Goal: Check status: Check status

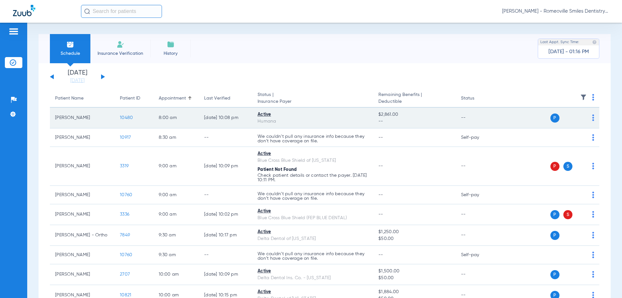
click at [123, 118] on span "10480" at bounding box center [126, 117] width 13 height 5
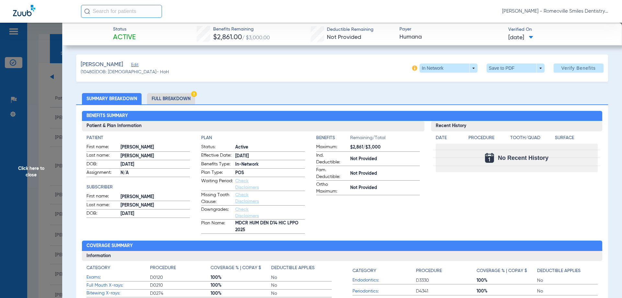
drag, startPoint x: 40, startPoint y: 171, endPoint x: 43, endPoint y: 172, distance: 3.3
click at [40, 171] on span "Click here to close" at bounding box center [31, 172] width 62 height 298
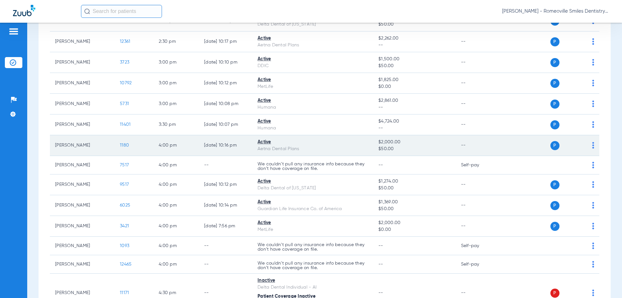
scroll to position [680, 0]
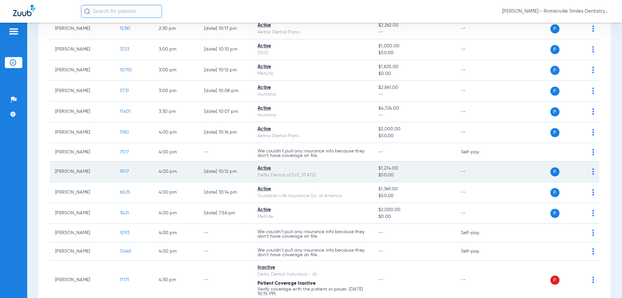
click at [126, 173] on span "9517" at bounding box center [124, 171] width 9 height 5
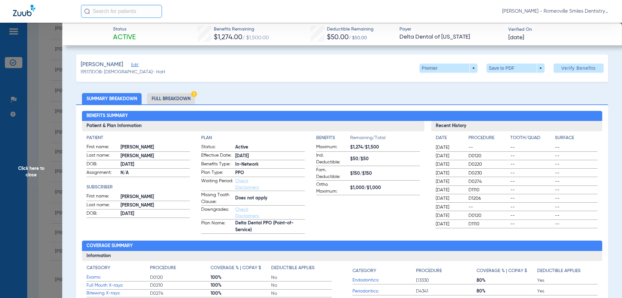
click at [164, 97] on li "Full Breakdown" at bounding box center [171, 98] width 48 height 11
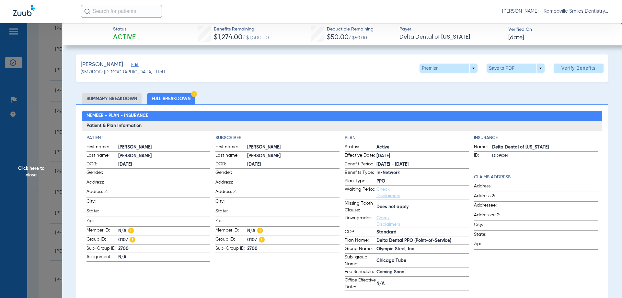
drag, startPoint x: 40, startPoint y: 116, endPoint x: 53, endPoint y: 124, distance: 15.9
click at [40, 114] on span "Click here to close" at bounding box center [31, 172] width 62 height 298
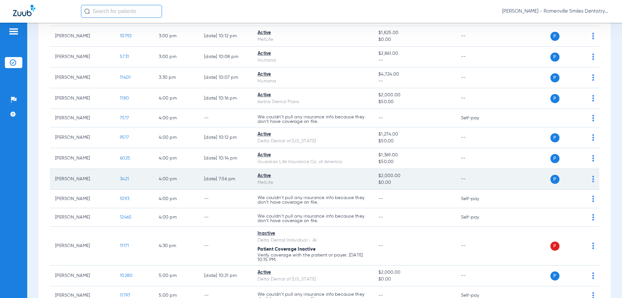
scroll to position [712, 0]
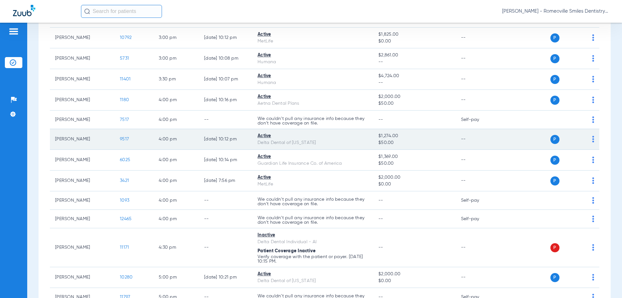
click at [124, 138] on span "9517" at bounding box center [124, 139] width 9 height 5
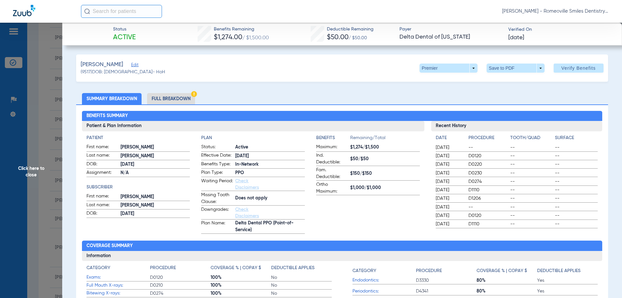
click at [60, 160] on span "Click here to close" at bounding box center [31, 172] width 62 height 298
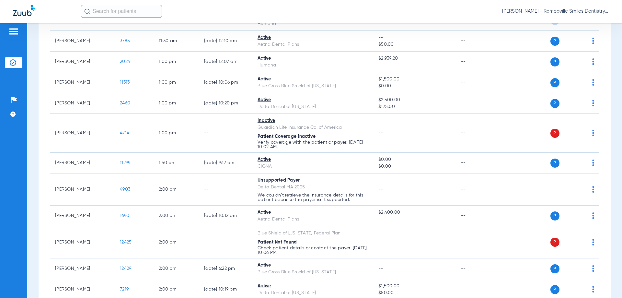
scroll to position [464, 0]
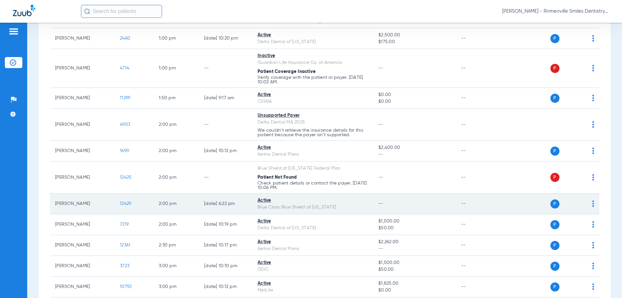
click at [118, 203] on td "12429" at bounding box center [134, 203] width 39 height 21
click at [120, 203] on span "12429" at bounding box center [125, 203] width 11 height 5
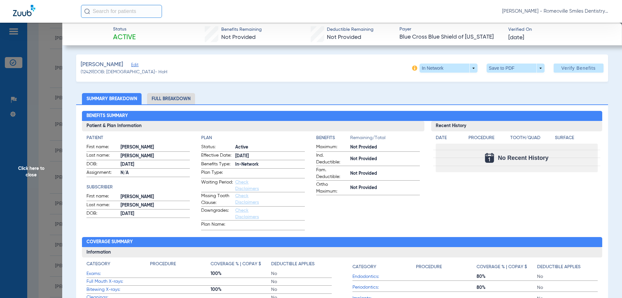
click at [161, 96] on li "Full Breakdown" at bounding box center [171, 98] width 48 height 11
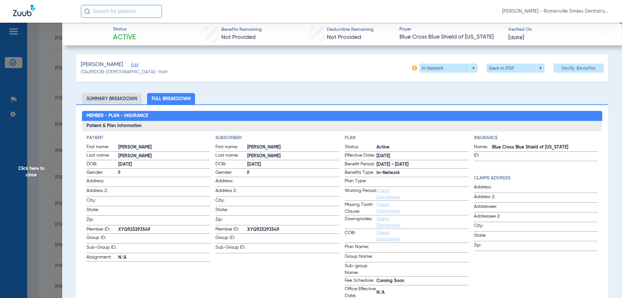
click at [49, 113] on span "Click here to close" at bounding box center [31, 172] width 62 height 298
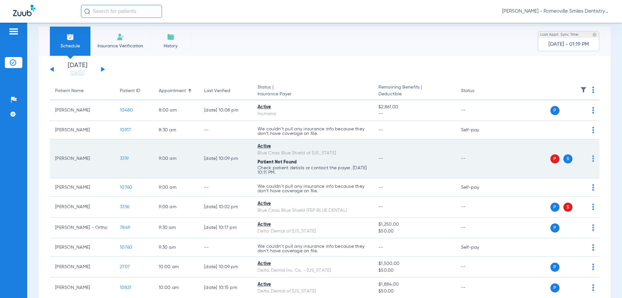
scroll to position [0, 0]
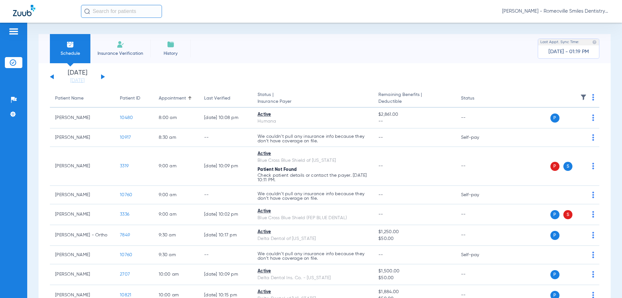
click at [107, 77] on app-single-date-navigator "[DATE] [DATE] [DATE] [DATE] [DATE] [DATE] [DATE] [DATE] [DATE] [DATE] [DATE] [D…" at bounding box center [324, 77] width 549 height 14
click at [104, 76] on button at bounding box center [103, 76] width 4 height 5
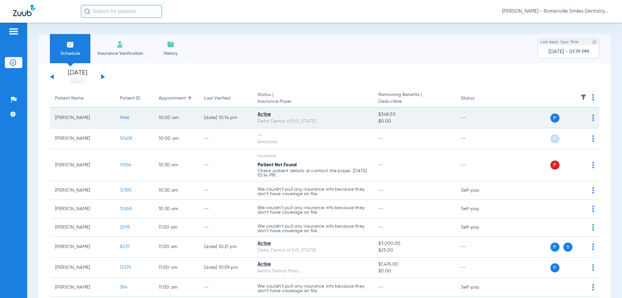
click at [126, 113] on td "9666" at bounding box center [134, 117] width 39 height 21
click at [125, 117] on span "9666" at bounding box center [124, 117] width 9 height 5
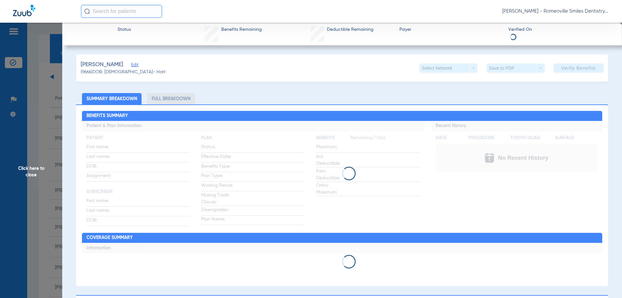
click at [175, 99] on li "Full Breakdown" at bounding box center [171, 98] width 48 height 11
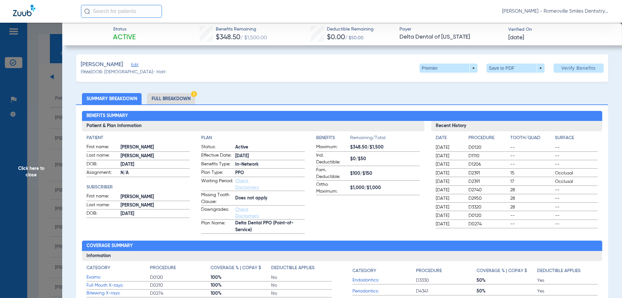
click at [165, 100] on li "Full Breakdown" at bounding box center [171, 98] width 48 height 11
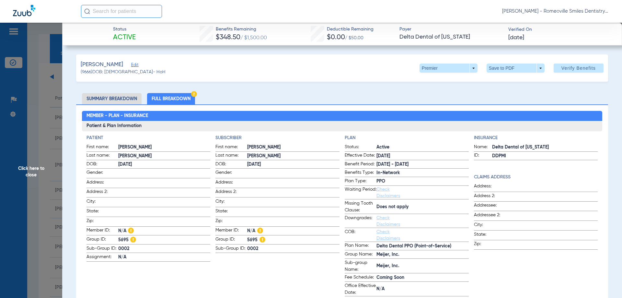
click at [30, 123] on span "Click here to close" at bounding box center [31, 172] width 62 height 298
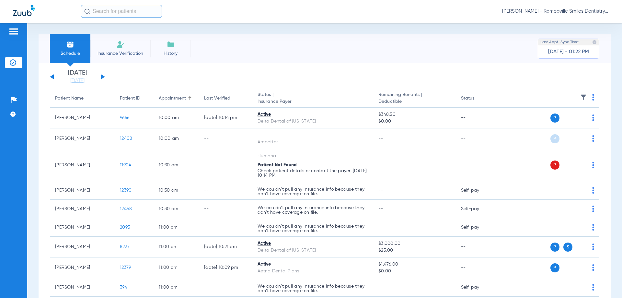
click at [54, 77] on div "[DATE] [DATE] [DATE] [DATE] [DATE] [DATE] [DATE] [DATE] [DATE] [DATE] [DATE] [D…" at bounding box center [77, 77] width 55 height 14
click at [50, 78] on div "[DATE] [DATE] [DATE] [DATE] [DATE] [DATE] [DATE] [DATE] [DATE] [DATE] [DATE] [D…" at bounding box center [77, 77] width 55 height 14
click at [51, 76] on button at bounding box center [52, 76] width 4 height 5
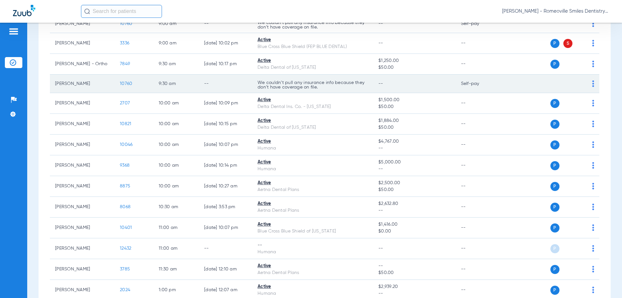
scroll to position [162, 0]
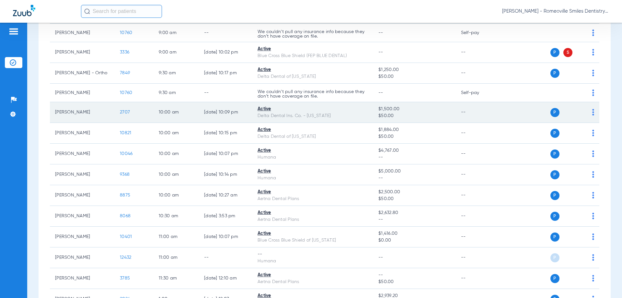
click at [124, 110] on span "2707" at bounding box center [125, 112] width 10 height 5
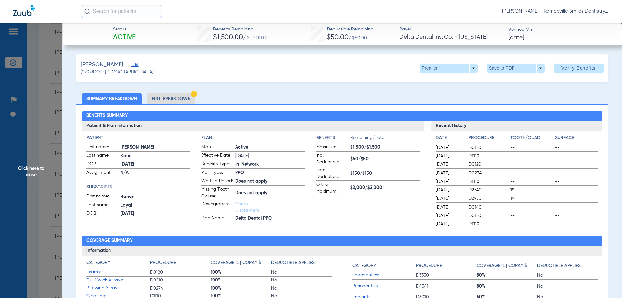
click at [178, 99] on li "Full Breakdown" at bounding box center [171, 98] width 48 height 11
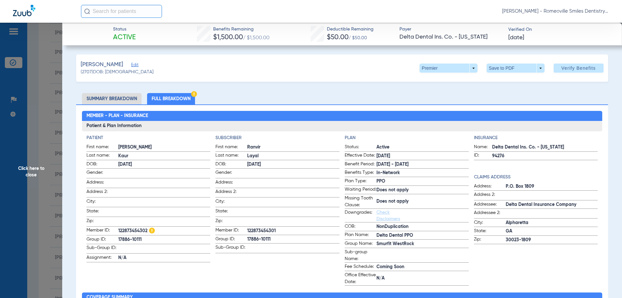
click at [47, 136] on span "Click here to close" at bounding box center [31, 172] width 62 height 298
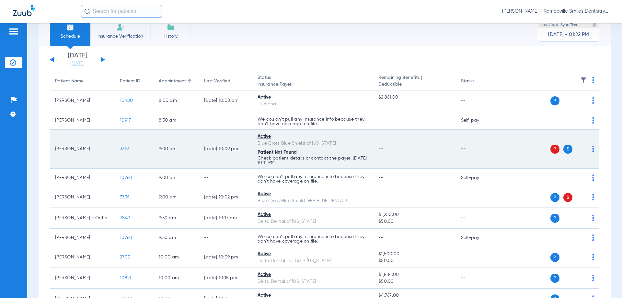
scroll to position [0, 0]
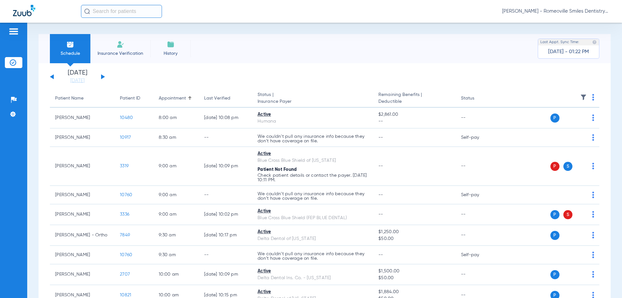
click at [103, 76] on button at bounding box center [103, 76] width 4 height 5
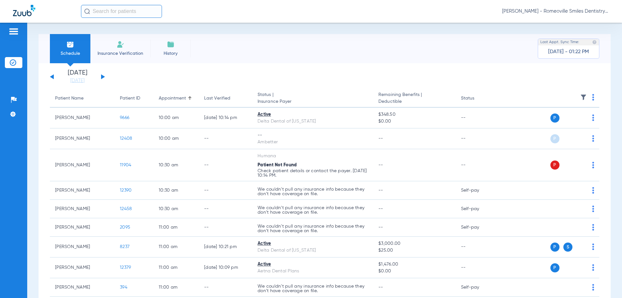
click at [102, 76] on button at bounding box center [103, 76] width 4 height 5
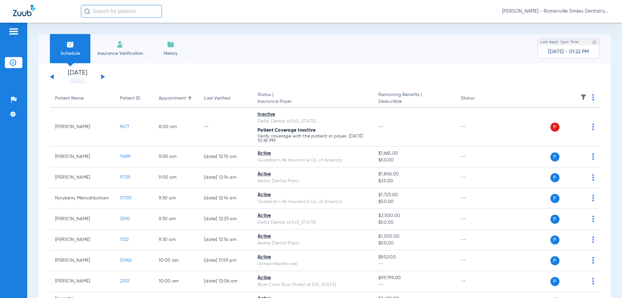
click at [102, 78] on button at bounding box center [103, 76] width 4 height 5
